Goal: Task Accomplishment & Management: Use online tool/utility

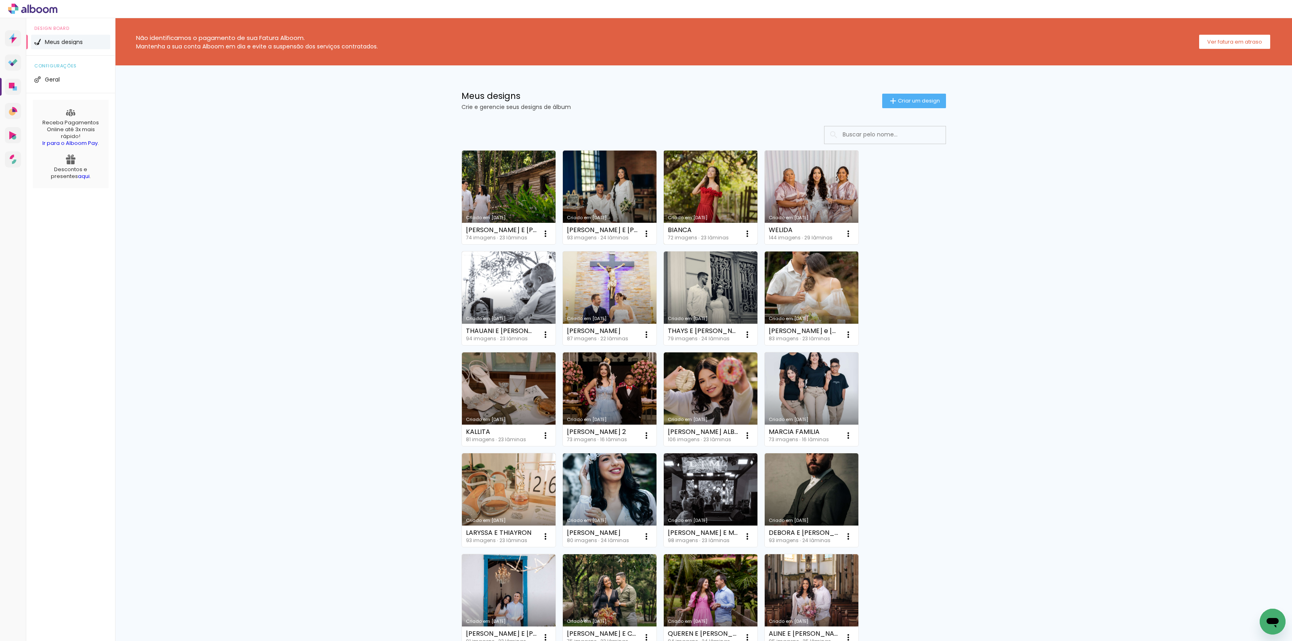
click at [715, 191] on link "Criado em [DATE]" at bounding box center [711, 198] width 94 height 94
